Goal: Information Seeking & Learning: Learn about a topic

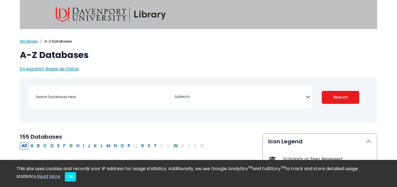
select select "Database Subject Filter"
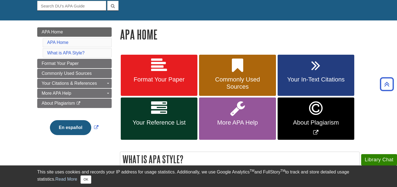
scroll to position [54, 0]
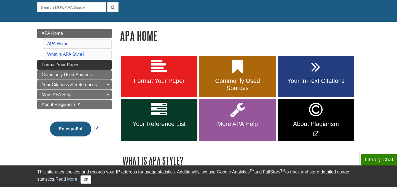
click at [79, 64] on span "Format Your Paper" at bounding box center [60, 64] width 37 height 5
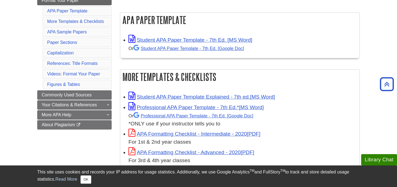
scroll to position [97, 0]
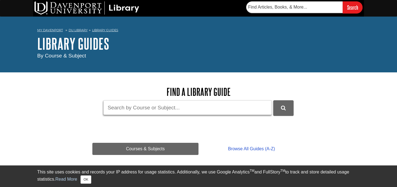
scroll to position [3, 0]
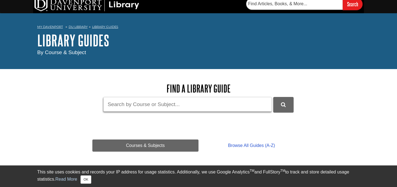
click at [159, 107] on input "Guide Search Terms" at bounding box center [187, 104] width 169 height 15
type input "google scholar"
click at [274, 97] on button "DU Library Guides Search" at bounding box center [284, 104] width 20 height 15
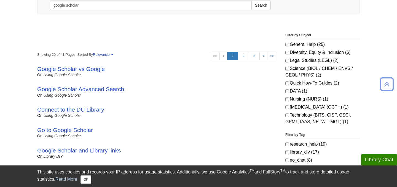
scroll to position [76, 0]
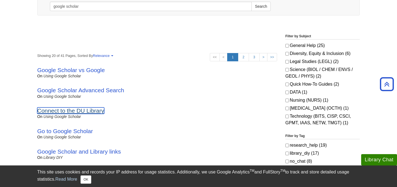
click at [63, 111] on link "Connect to the DU Library" at bounding box center [70, 110] width 67 height 6
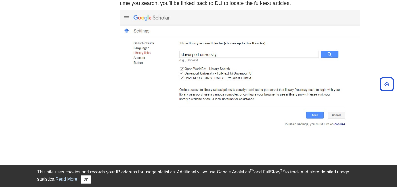
scroll to position [259, 0]
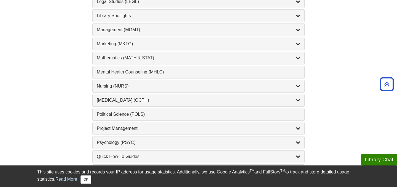
scroll to position [476, 0]
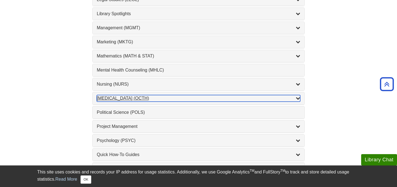
click at [150, 99] on div "Occupational Therapy (OCTH) , 2 guides" at bounding box center [199, 98] width 204 height 7
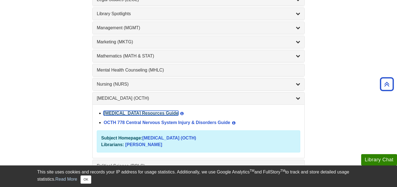
click at [159, 112] on link "[MEDICAL_DATA] Resources Guide" at bounding box center [141, 113] width 75 height 5
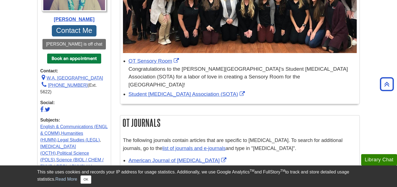
scroll to position [168, 0]
